Goal: Task Accomplishment & Management: Manage account settings

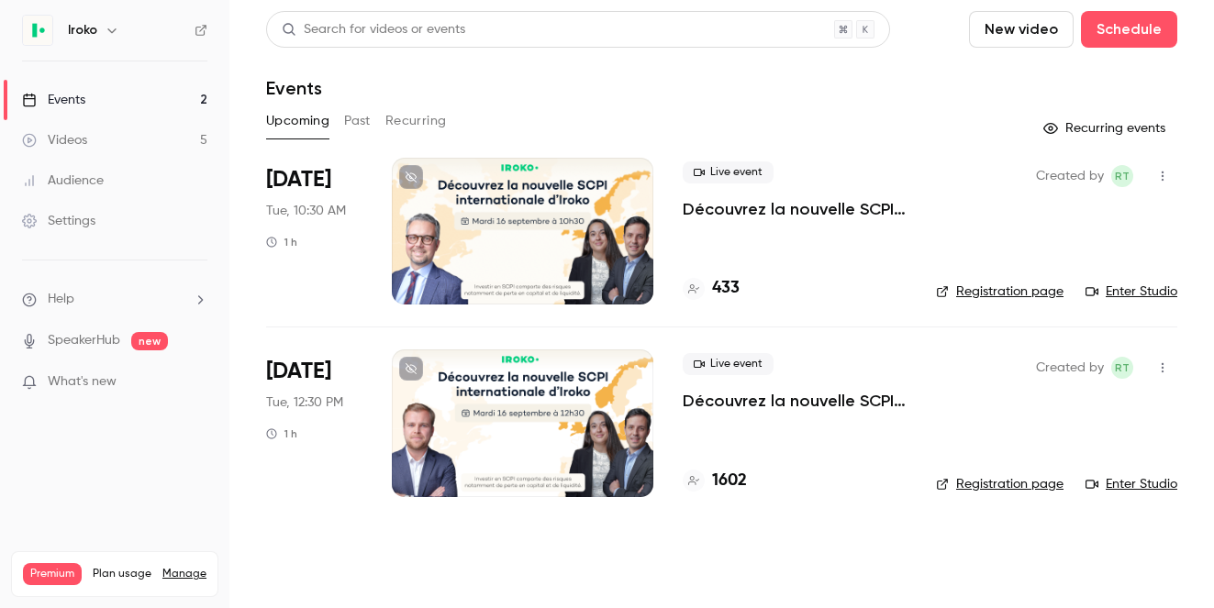
click at [536, 229] on div at bounding box center [523, 231] width 262 height 147
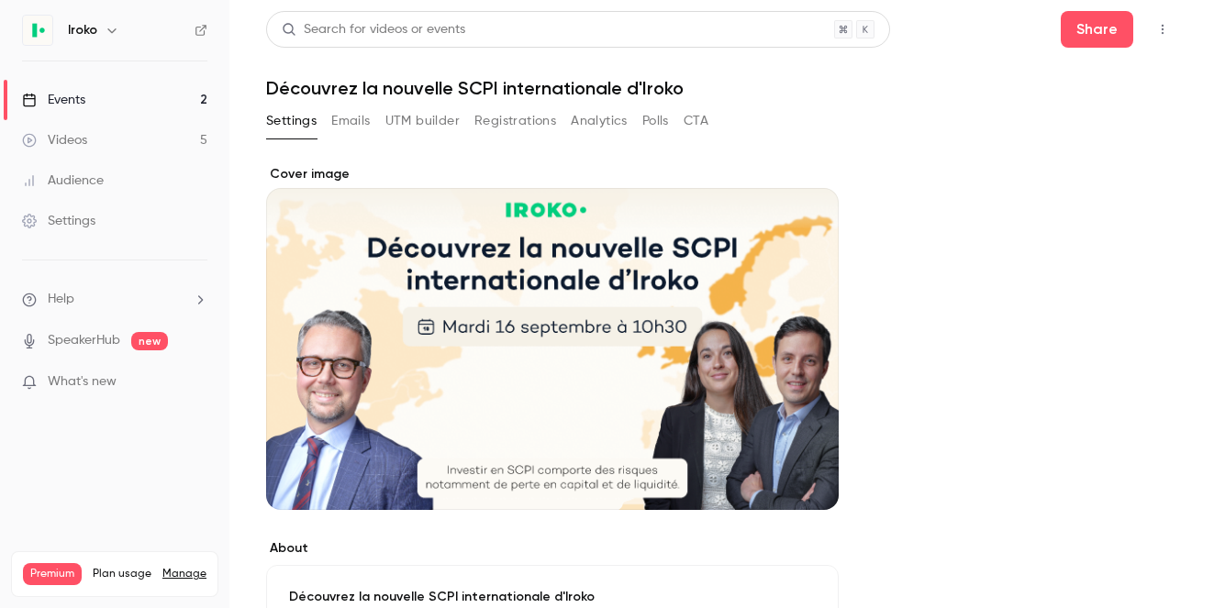
click at [572, 399] on div "Cover image" at bounding box center [552, 337] width 573 height 345
click at [0, 0] on input "Cover image" at bounding box center [0, 0] width 0 height 0
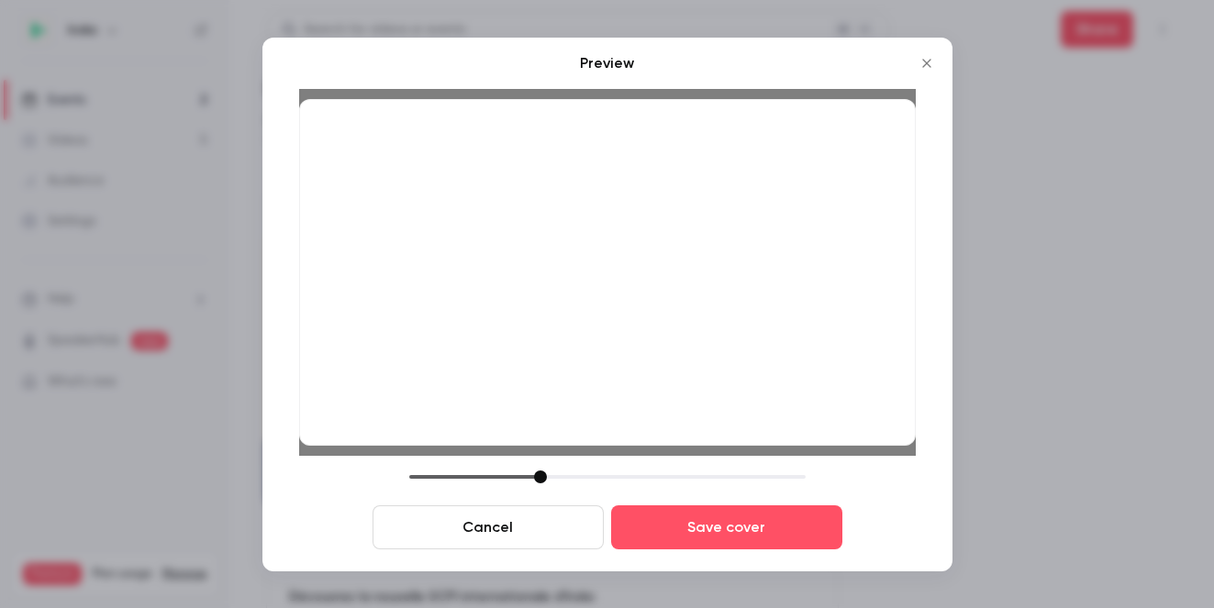
click at [678, 558] on div "Preview Cancel Save cover" at bounding box center [607, 305] width 690 height 534
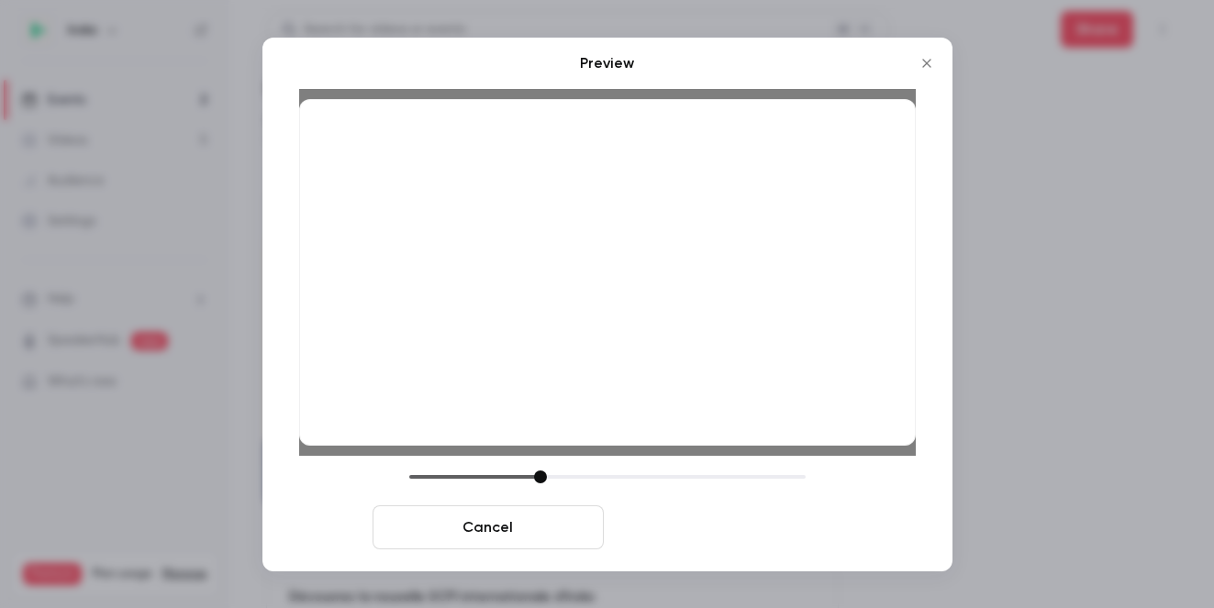
click at [697, 543] on button "Save cover" at bounding box center [726, 528] width 231 height 44
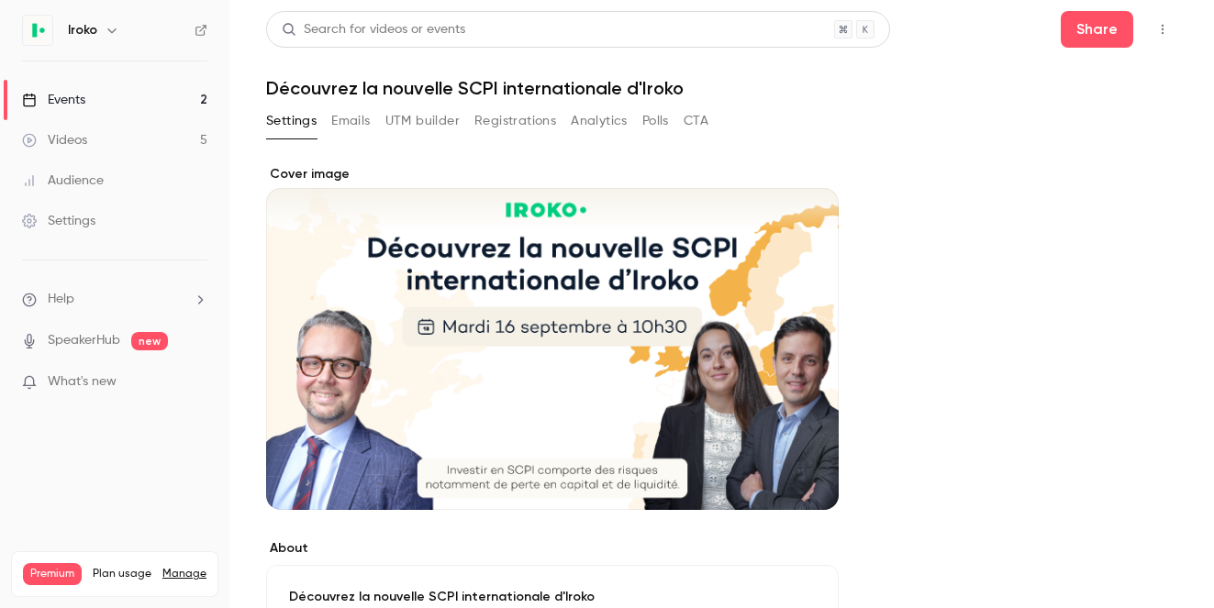
scroll to position [935, 0]
